Goal: Task Accomplishment & Management: Manage account settings

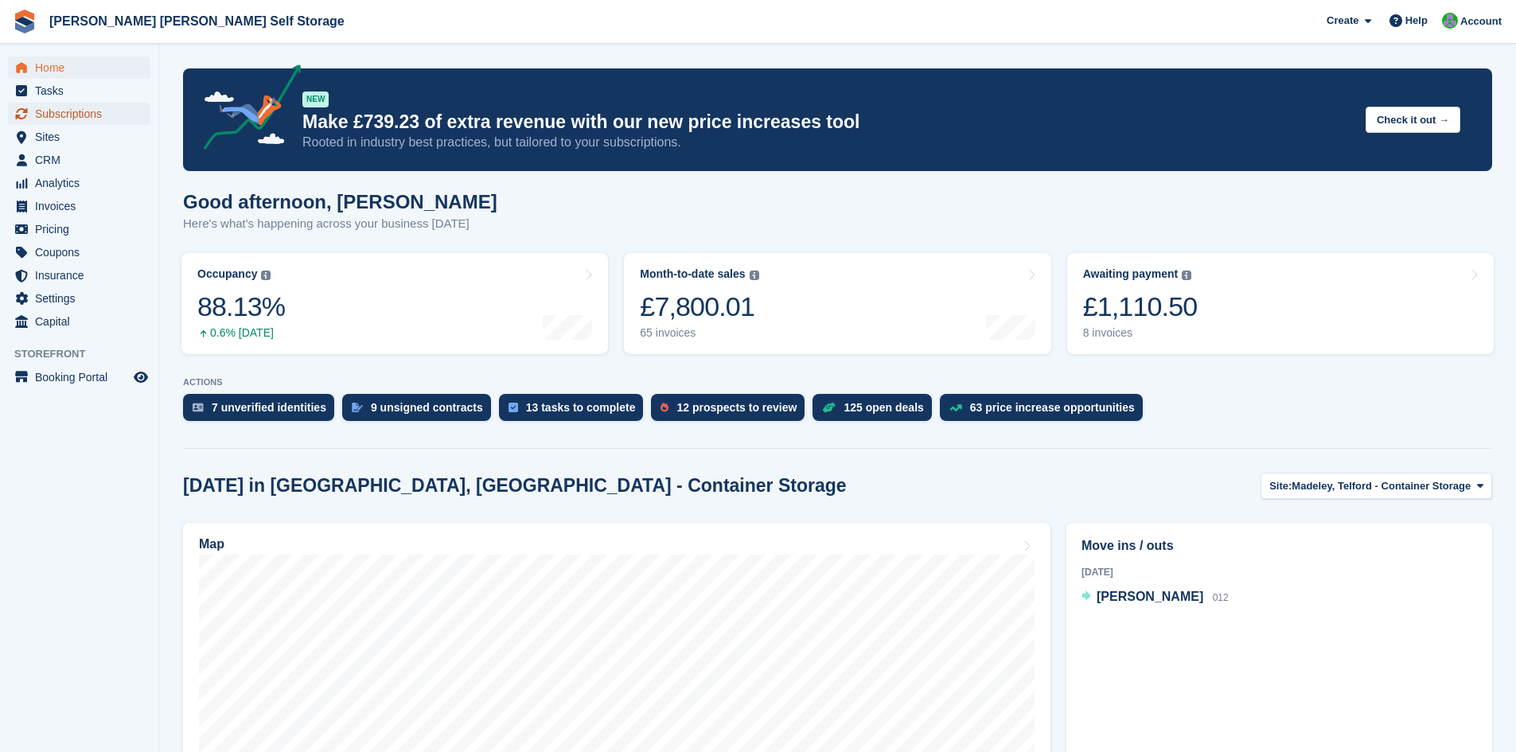
click at [80, 115] on span "Subscriptions" at bounding box center [82, 114] width 95 height 22
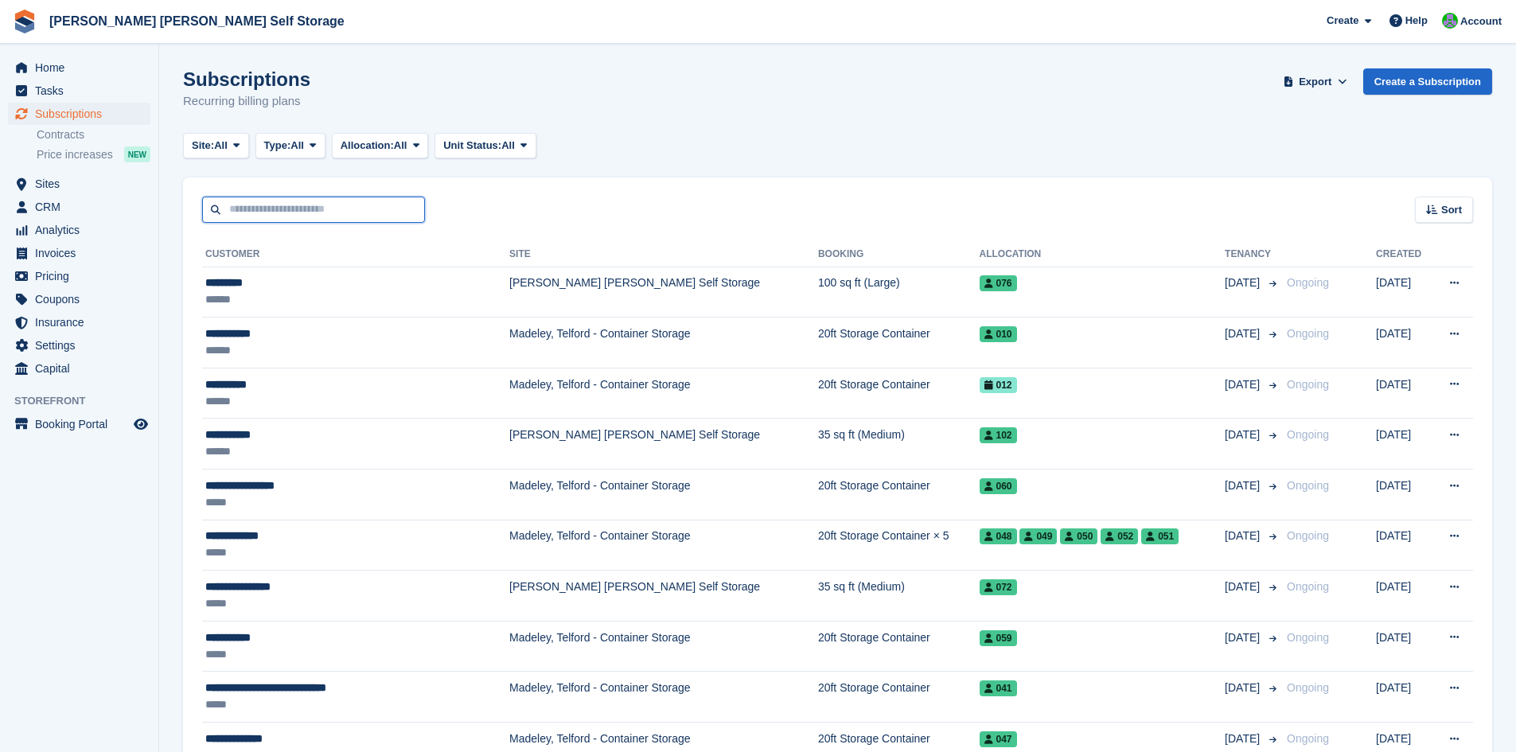
click at [253, 219] on input "text" at bounding box center [313, 210] width 223 height 26
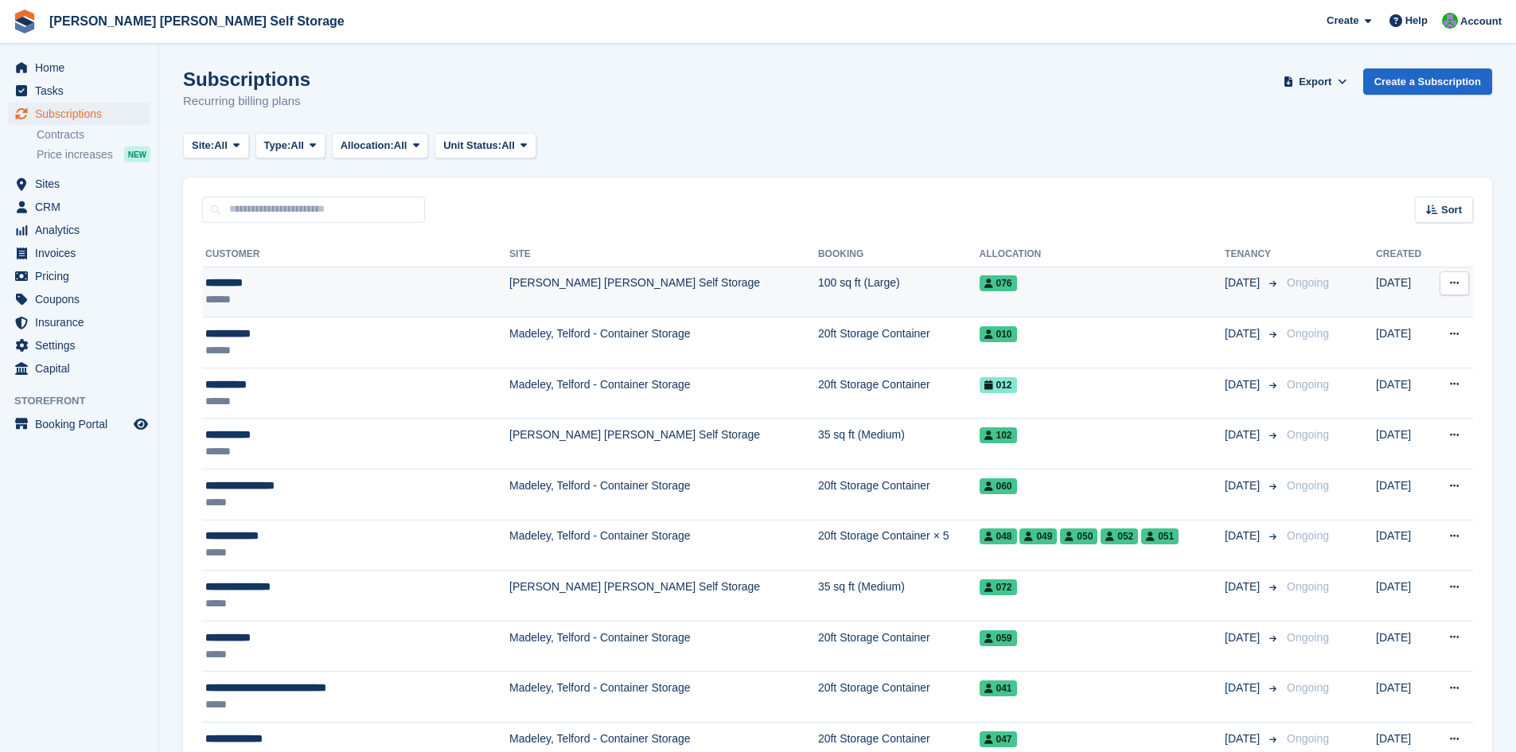
click at [216, 284] on div "*********" at bounding box center [328, 283] width 247 height 17
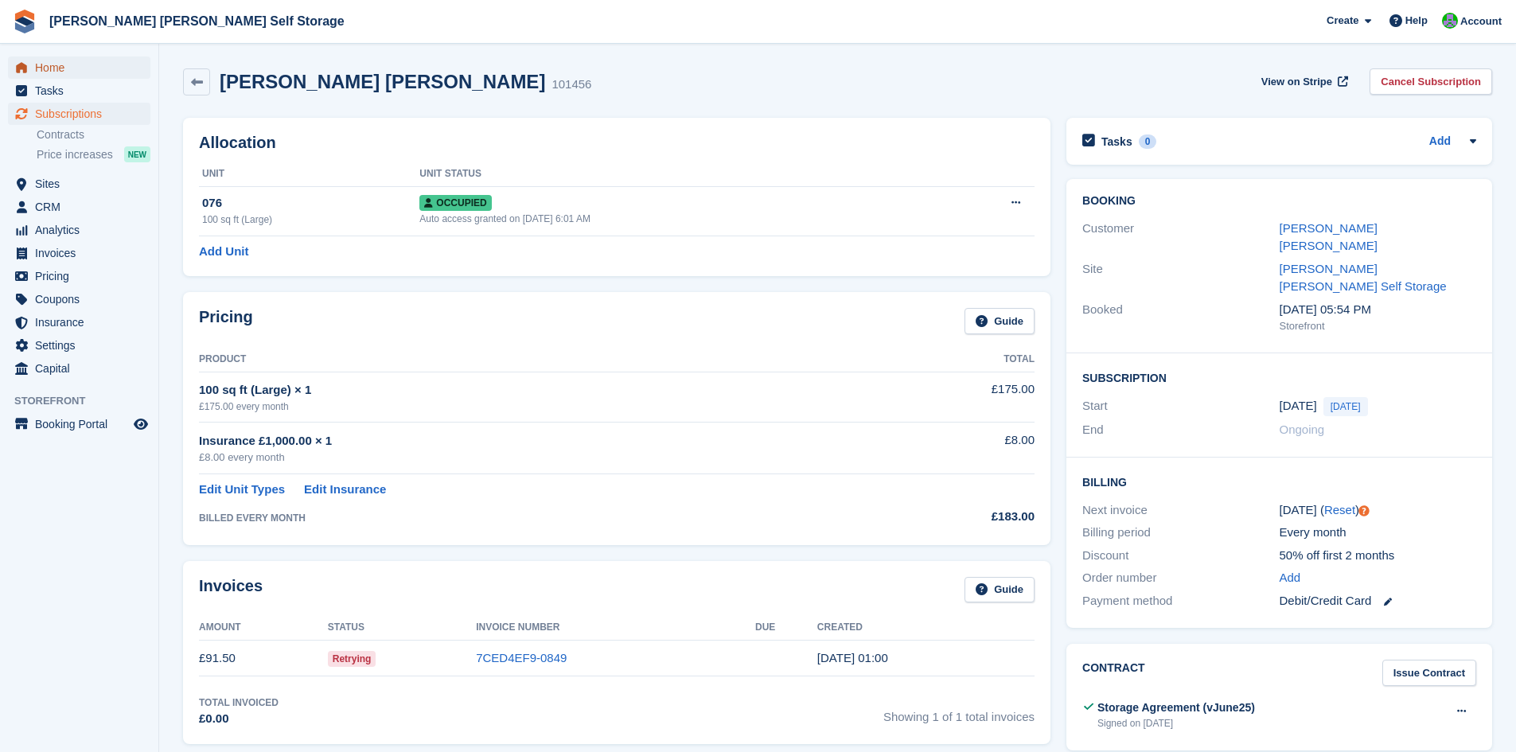
click at [47, 69] on span "Home" at bounding box center [82, 68] width 95 height 22
